Goal: Navigation & Orientation: Go to known website

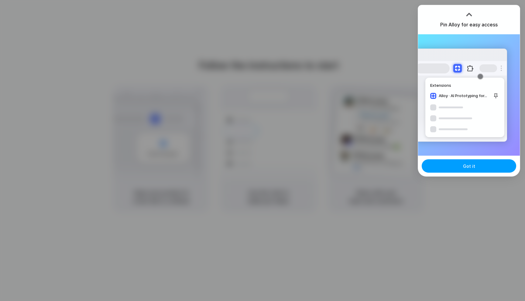
click at [456, 168] on button "Got it" at bounding box center [469, 165] width 94 height 13
